Goal: Find specific page/section: Find specific page/section

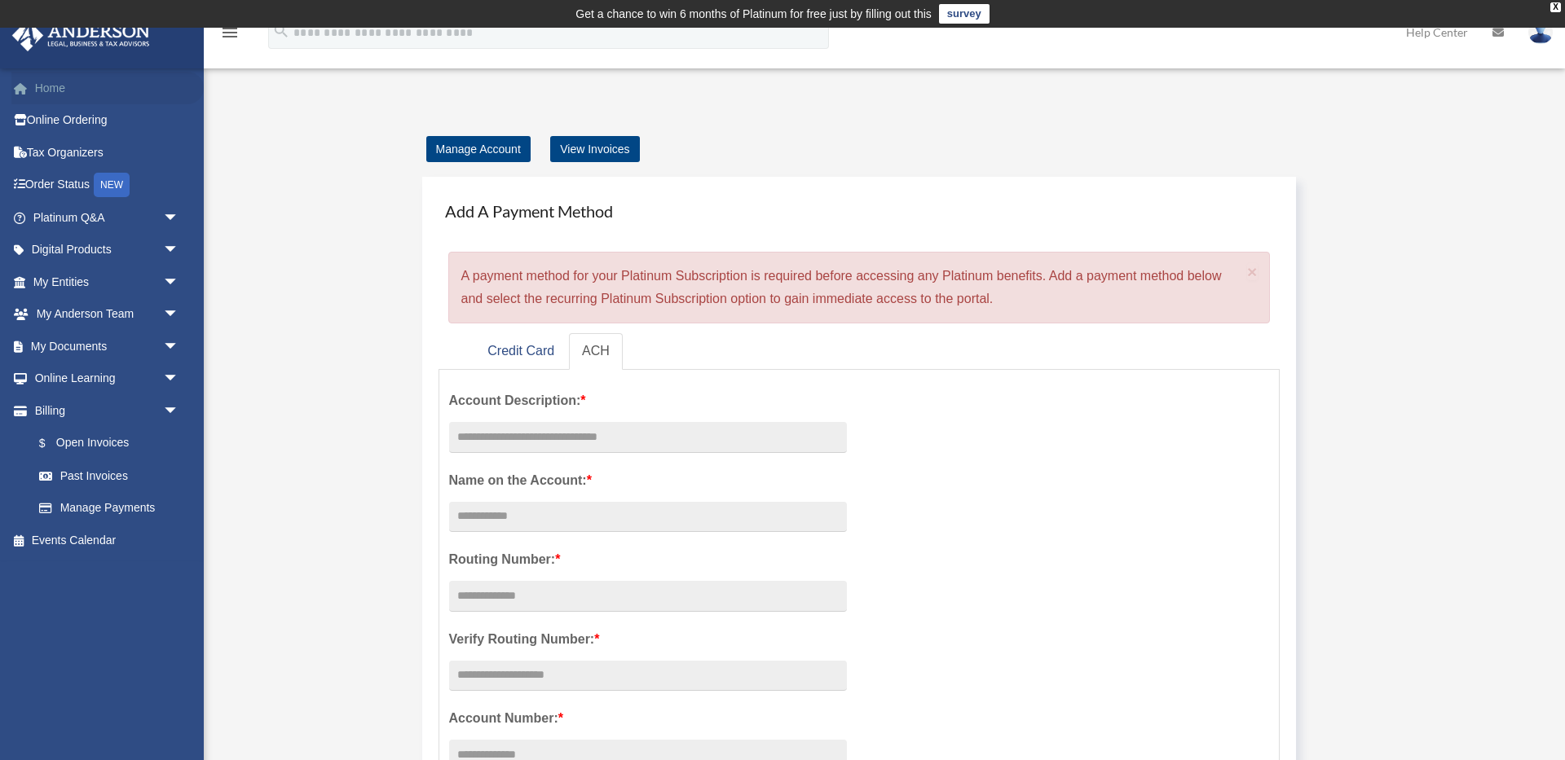
click at [55, 88] on link "Home" at bounding box center [107, 88] width 192 height 33
drag, startPoint x: 520, startPoint y: 356, endPoint x: 509, endPoint y: 355, distance: 10.6
click at [520, 356] on link "Credit Card" at bounding box center [520, 351] width 93 height 37
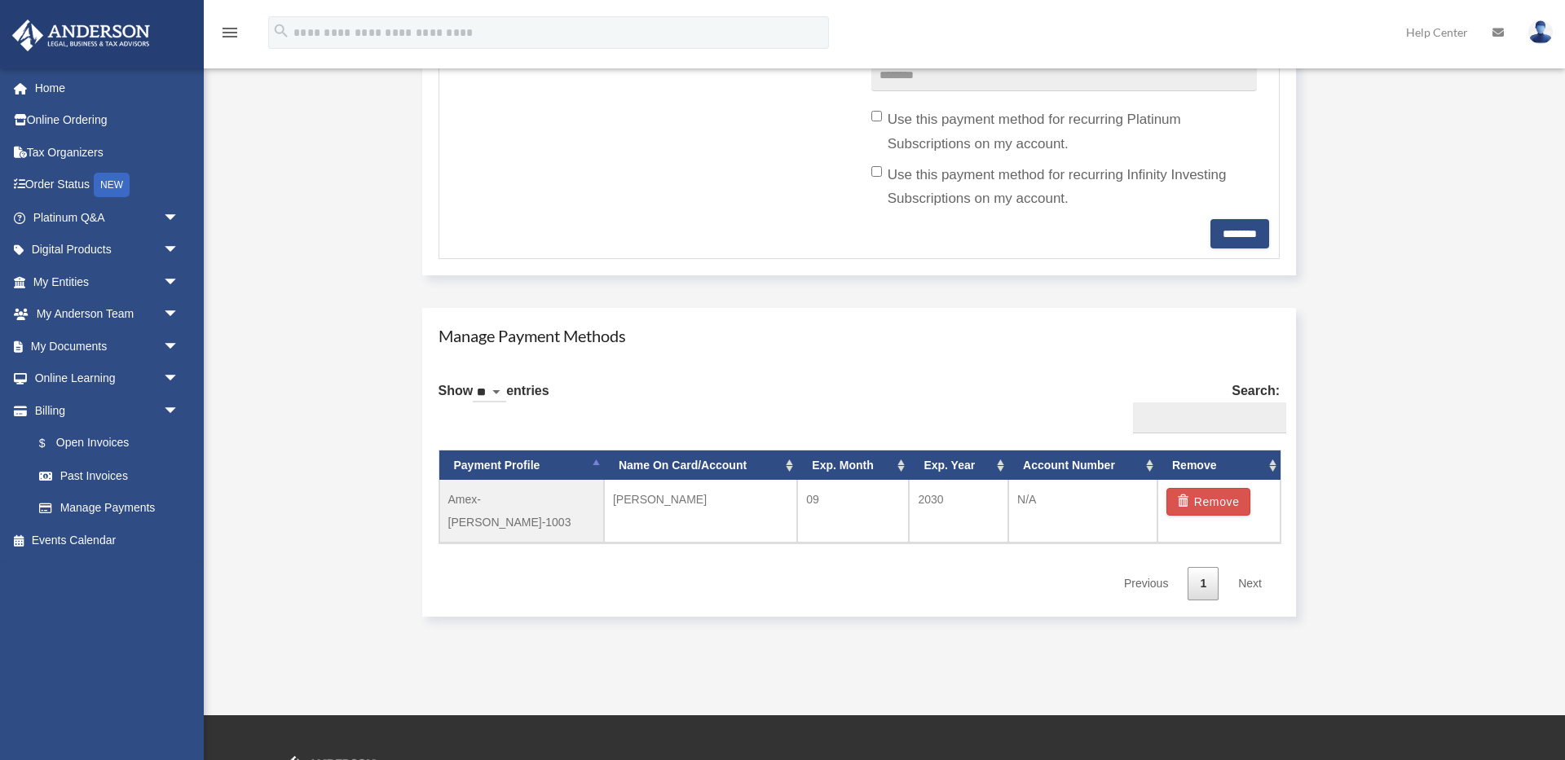
scroll to position [720, 0]
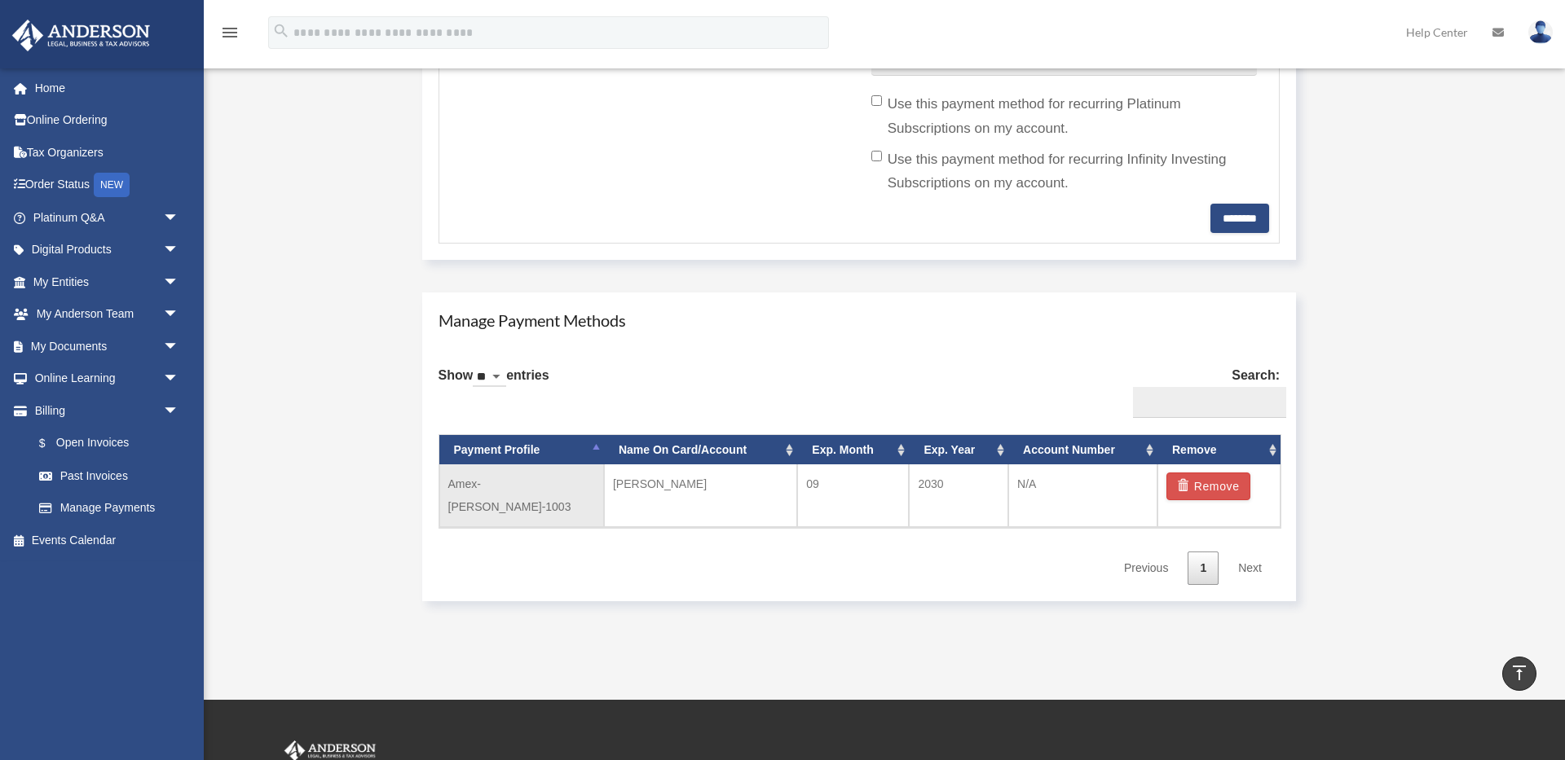
click at [540, 484] on td "Amex-[PERSON_NAME]-1003" at bounding box center [521, 496] width 165 height 63
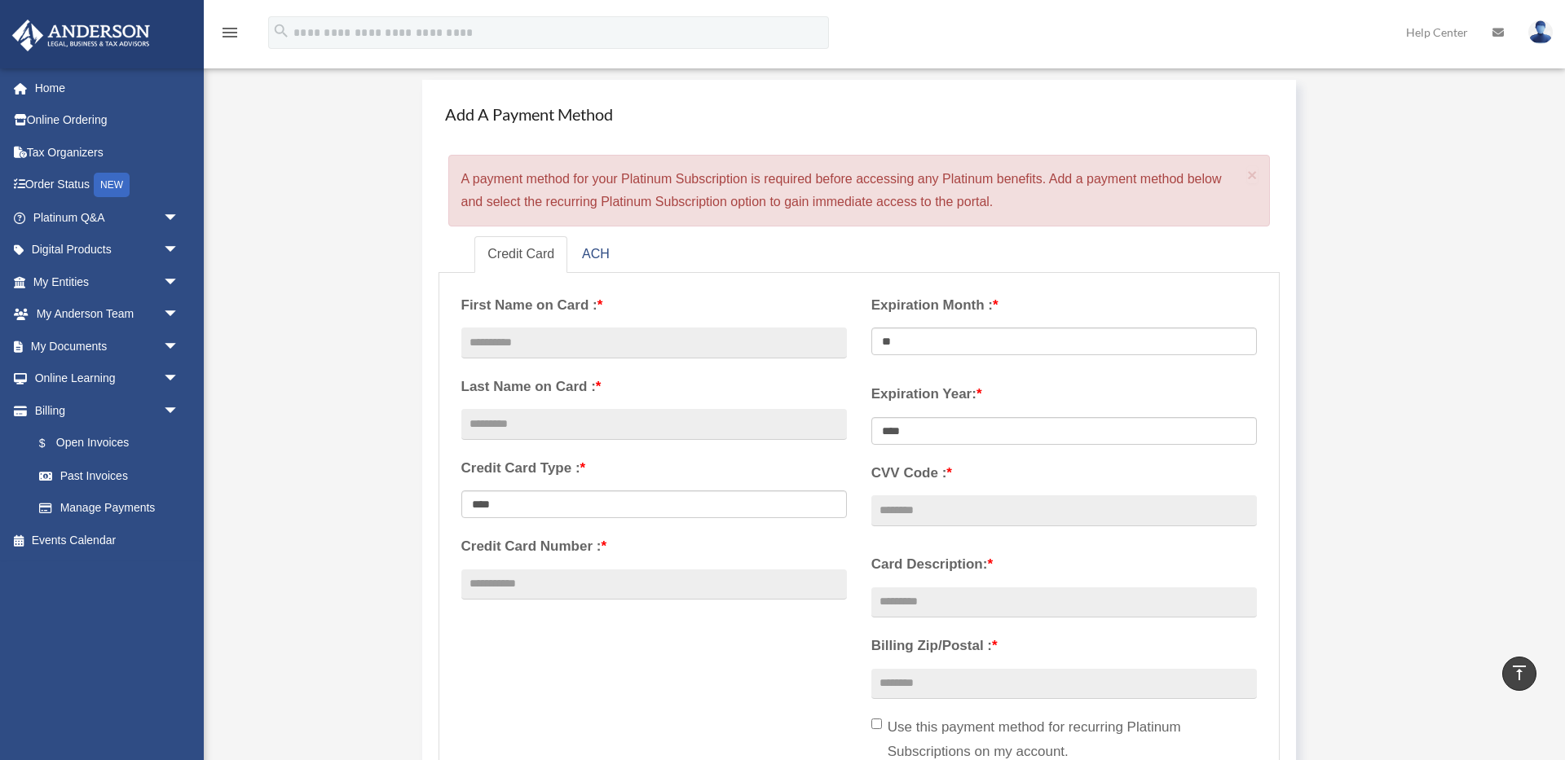
scroll to position [0, 0]
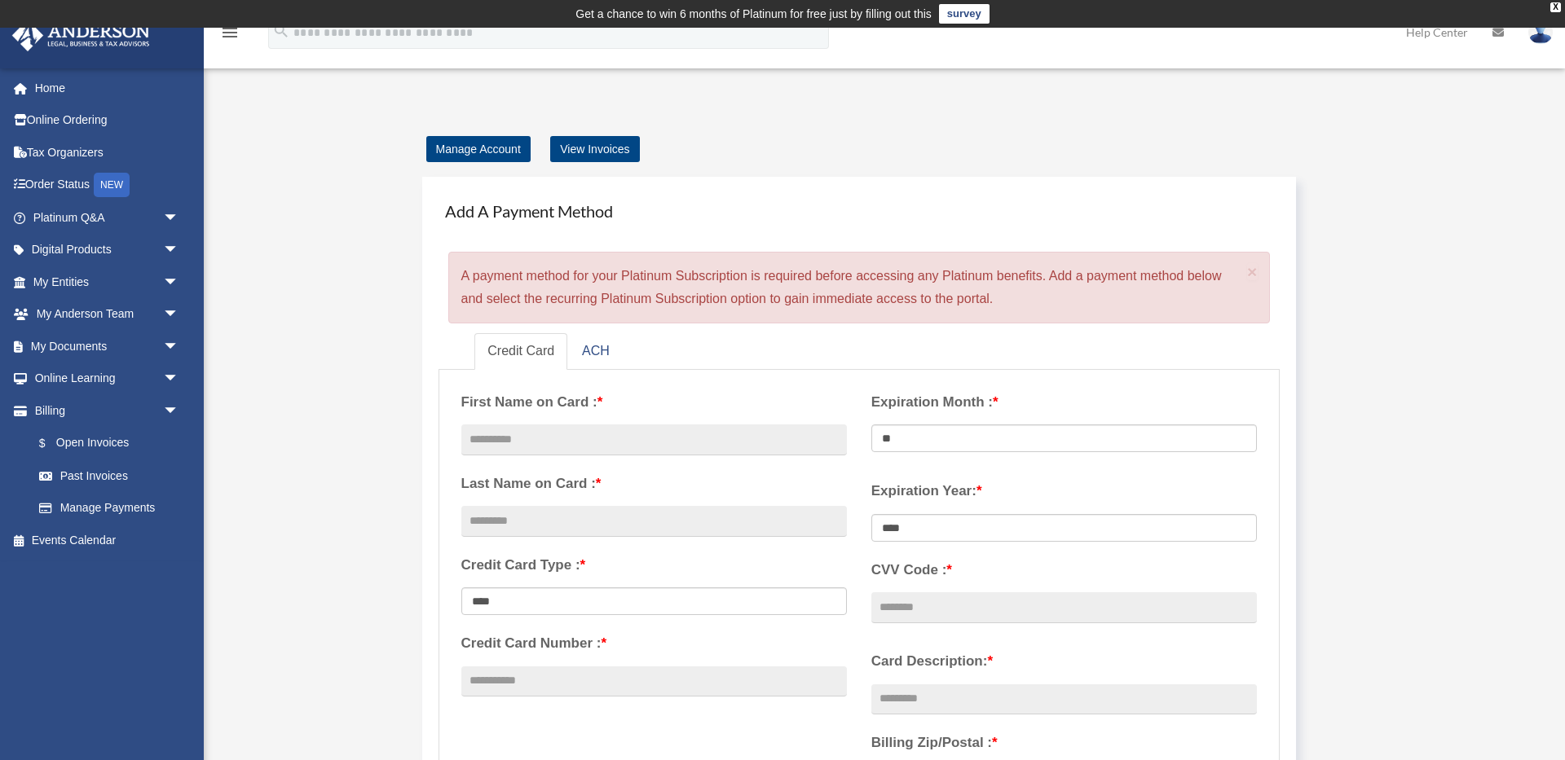
click at [1559, 8] on div "X" at bounding box center [1555, 7] width 11 height 10
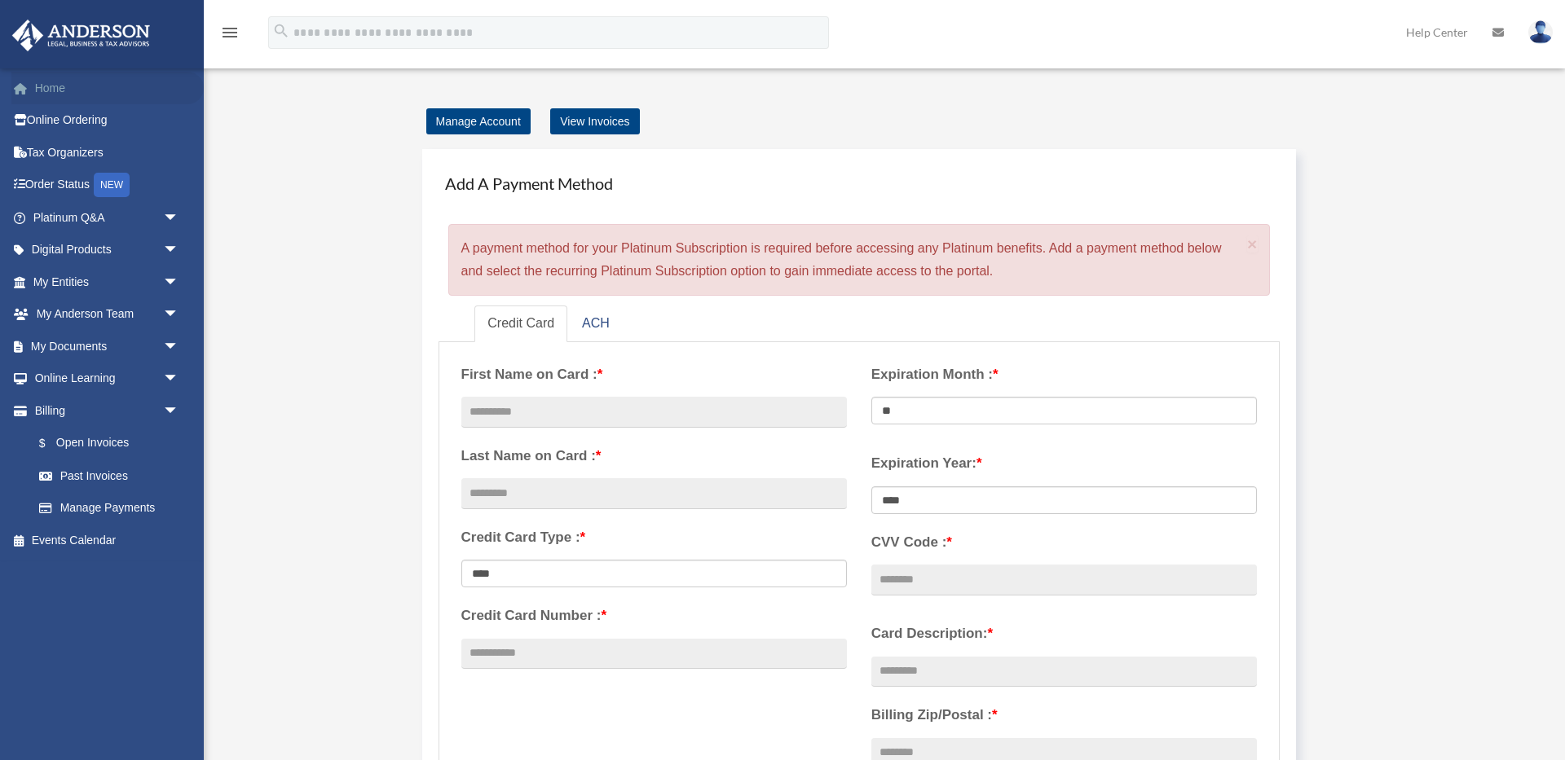
click at [42, 83] on link "Home" at bounding box center [107, 88] width 192 height 33
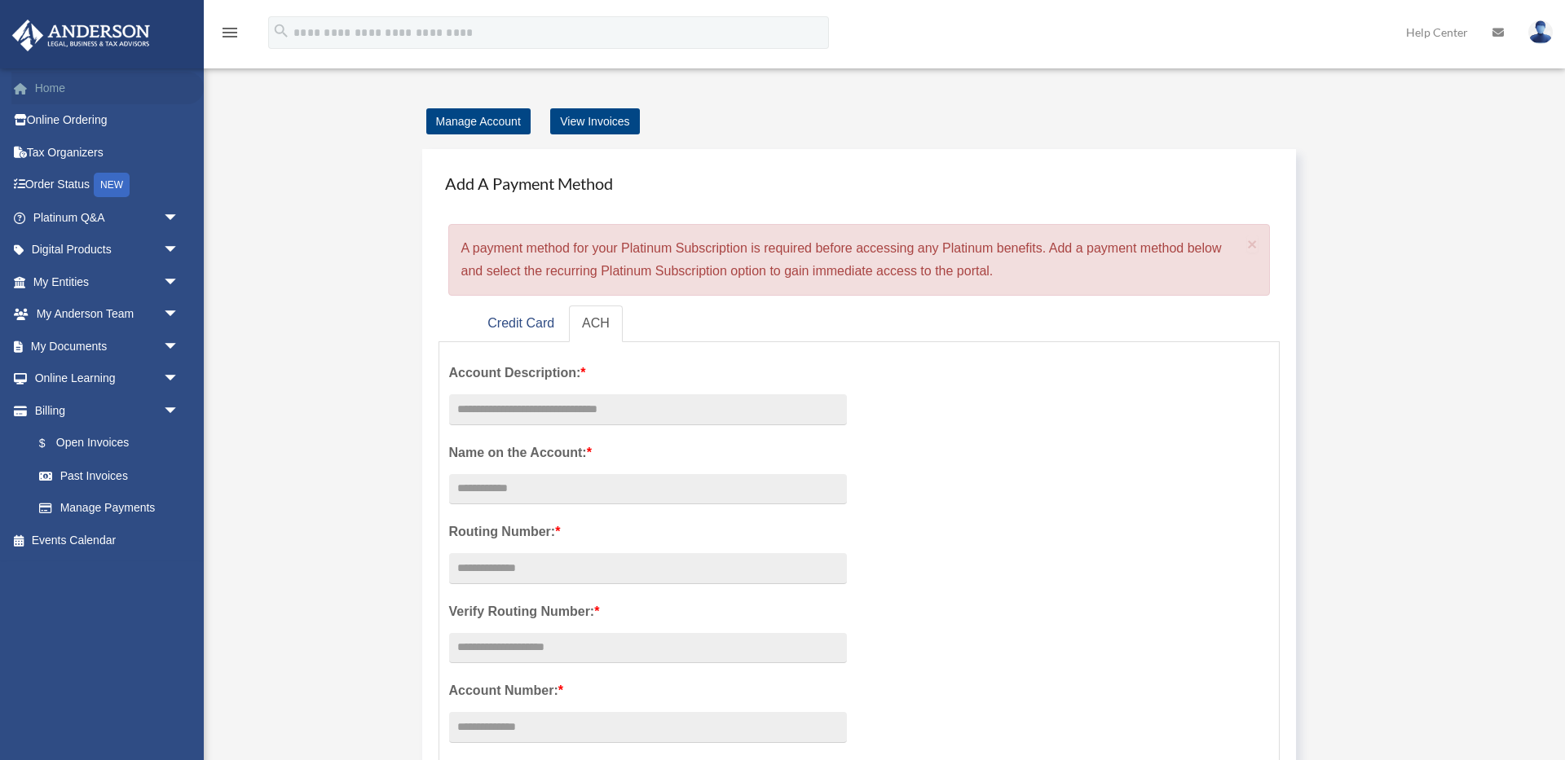
click at [51, 89] on link "Home" at bounding box center [107, 88] width 192 height 33
click at [50, 89] on link "Home" at bounding box center [107, 88] width 192 height 33
click at [74, 117] on link "Online Ordering" at bounding box center [107, 120] width 192 height 33
